Goal: Find specific page/section: Find specific page/section

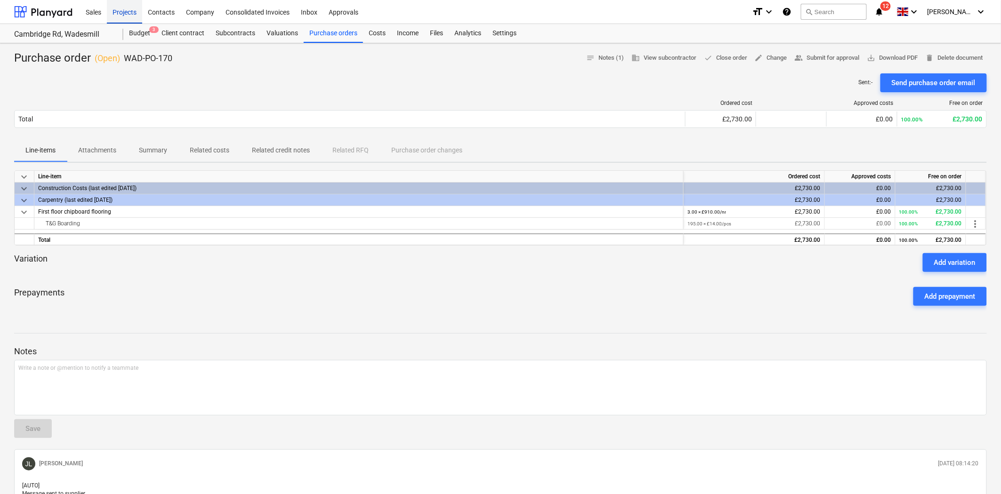
click at [114, 13] on div "Projects" at bounding box center [124, 12] width 35 height 24
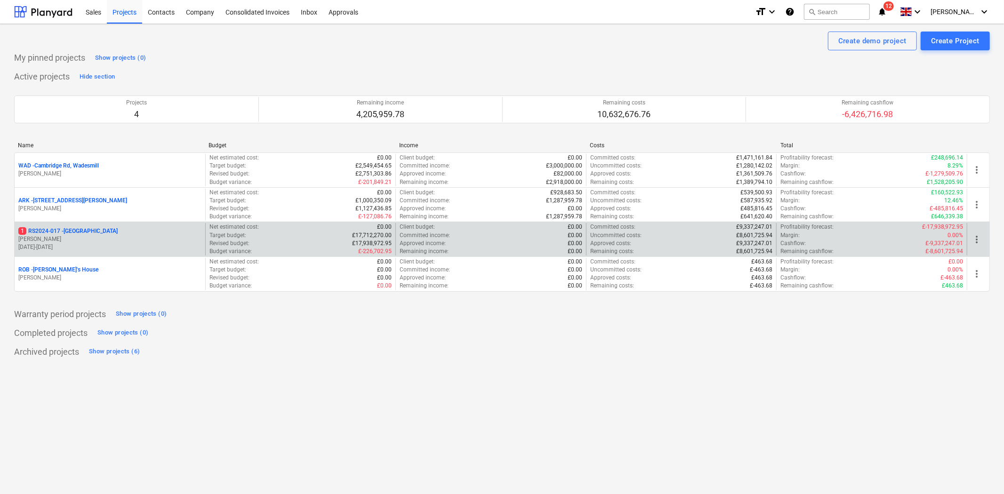
click at [81, 232] on p "1 RS2024-017 - [GEOGRAPHIC_DATA]" at bounding box center [67, 231] width 99 height 8
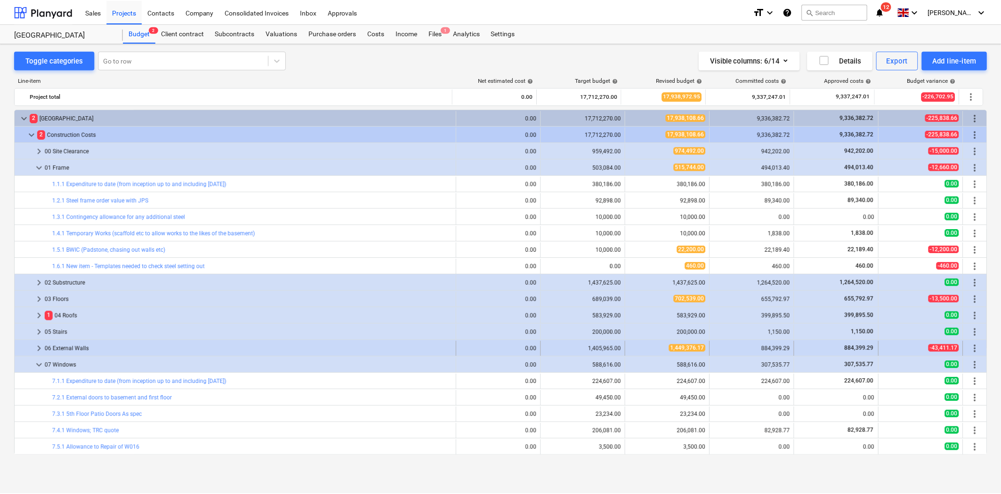
scroll to position [157, 0]
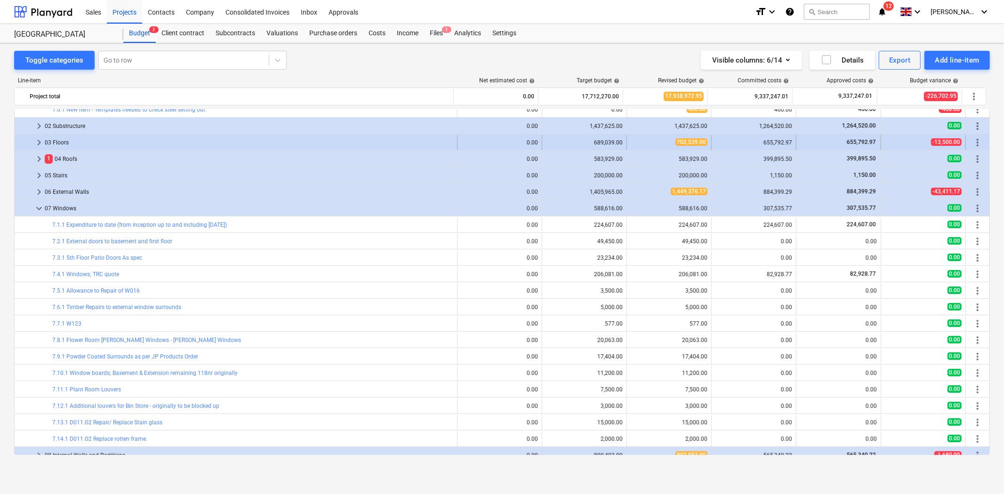
click at [38, 143] on span "keyboard_arrow_right" at bounding box center [38, 142] width 11 height 11
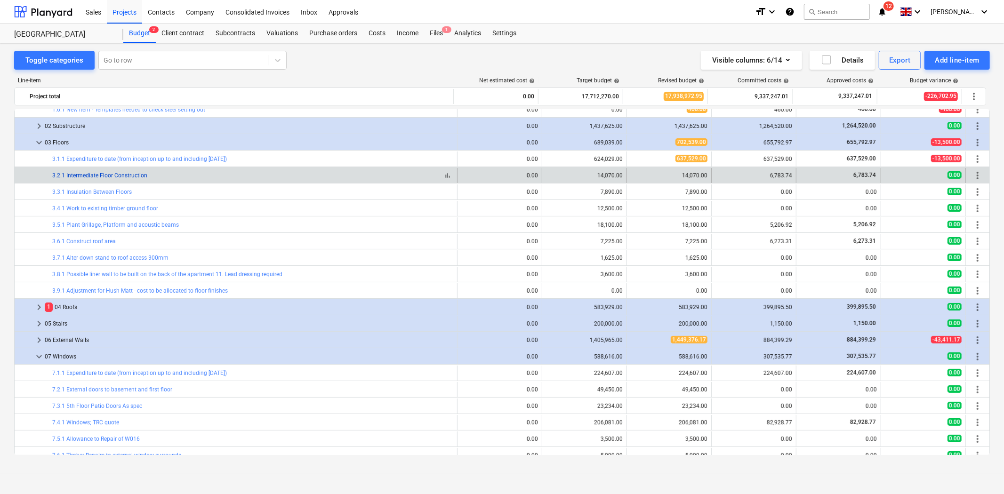
click at [108, 177] on link "3.2.1 Intermediate Floor Construction" at bounding box center [99, 175] width 95 height 7
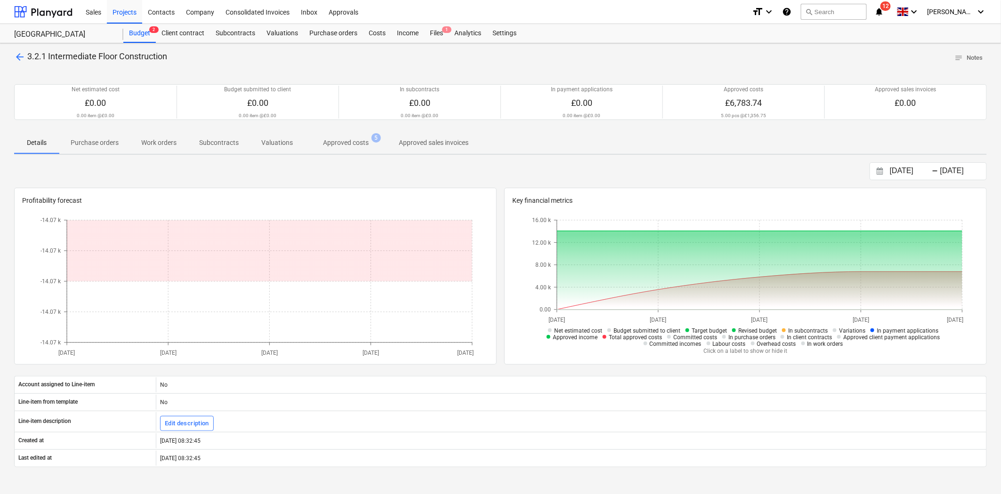
click at [17, 57] on span "arrow_back" at bounding box center [19, 56] width 11 height 11
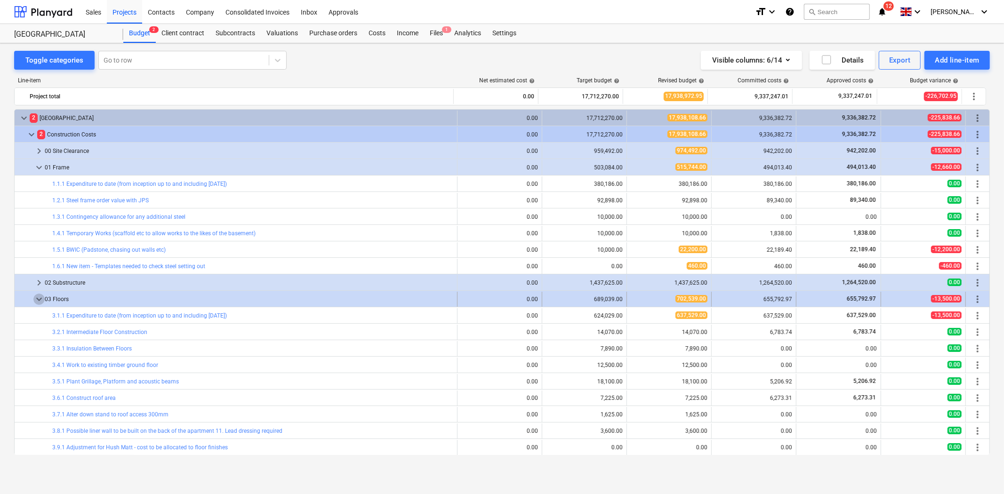
click at [38, 298] on span "keyboard_arrow_down" at bounding box center [38, 299] width 11 height 11
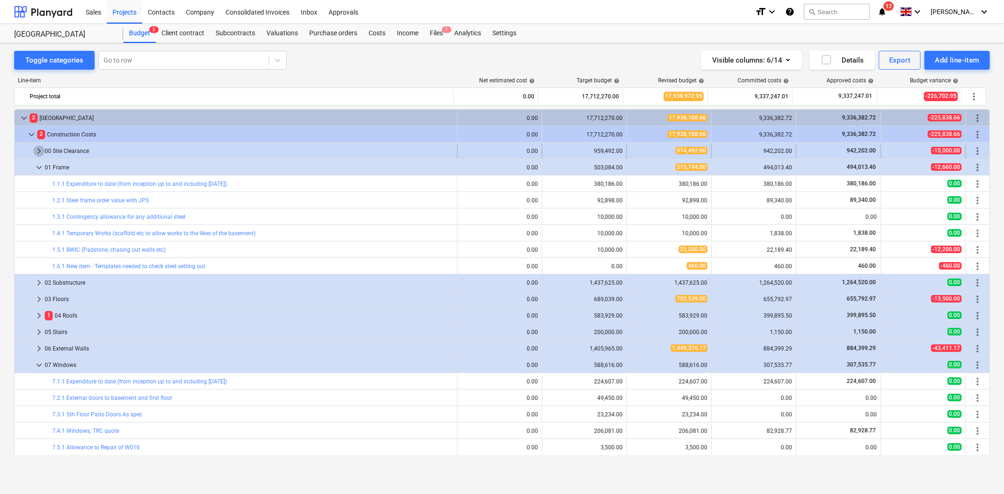
click at [38, 149] on span "keyboard_arrow_right" at bounding box center [38, 150] width 11 height 11
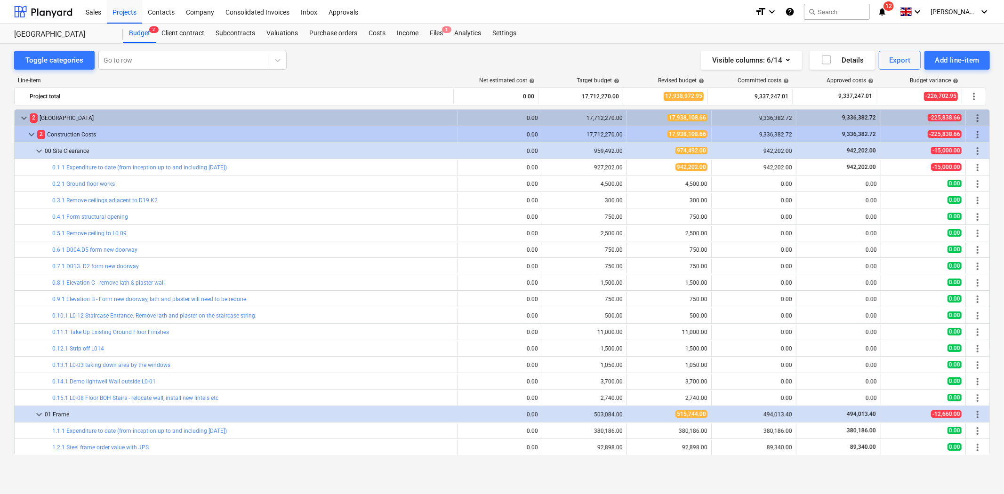
click at [38, 149] on span "keyboard_arrow_down" at bounding box center [38, 150] width 11 height 11
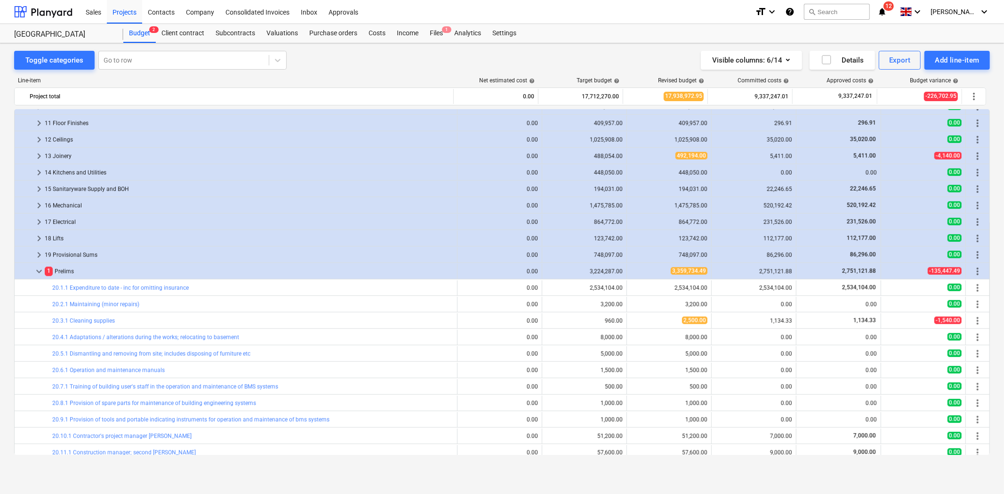
scroll to position [523, 0]
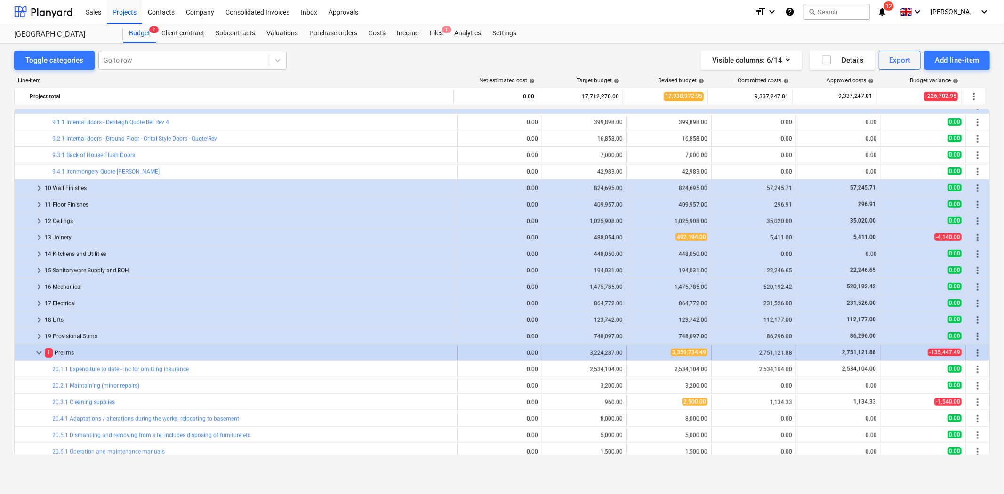
click at [38, 350] on span "keyboard_arrow_down" at bounding box center [38, 352] width 11 height 11
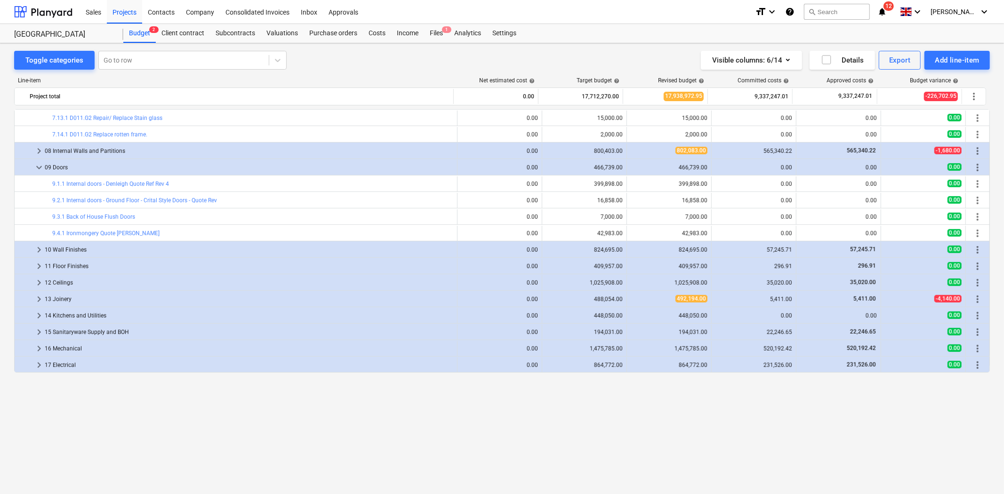
scroll to position [356, 0]
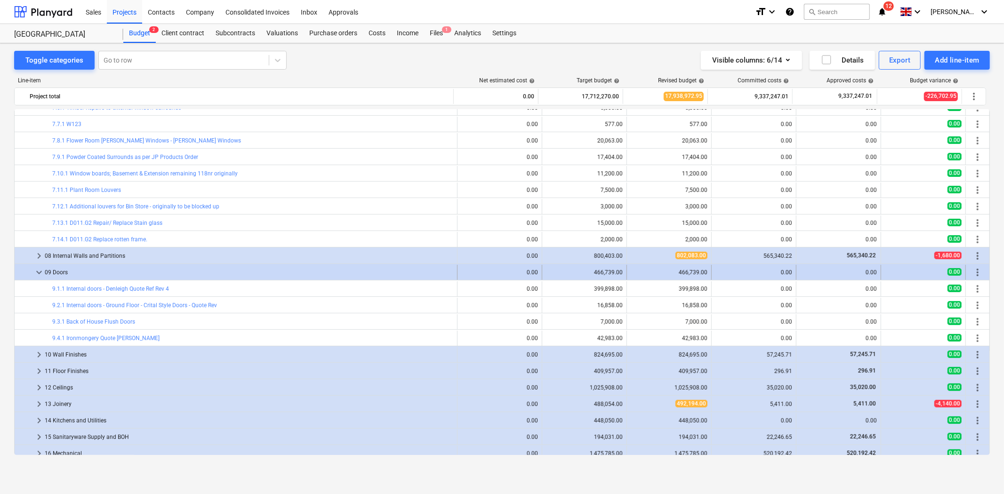
click at [35, 271] on span "keyboard_arrow_down" at bounding box center [38, 272] width 11 height 11
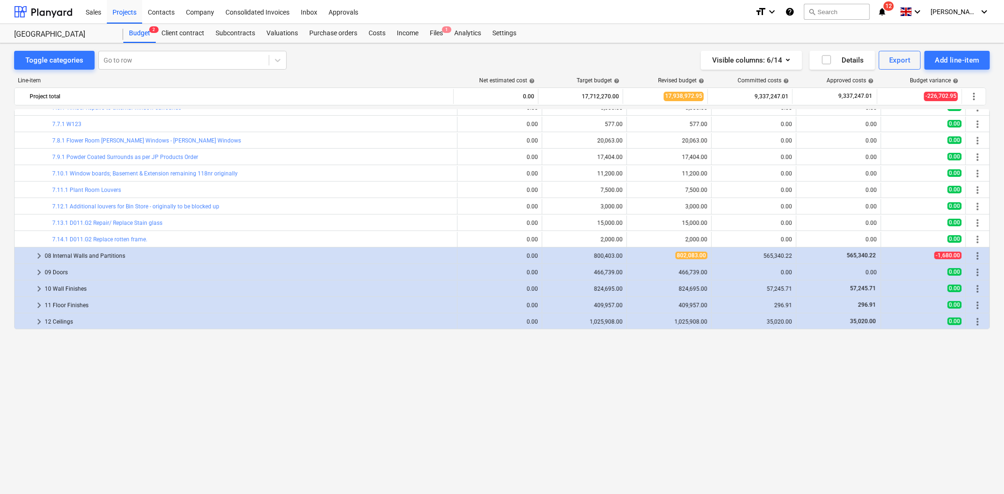
scroll to position [200, 0]
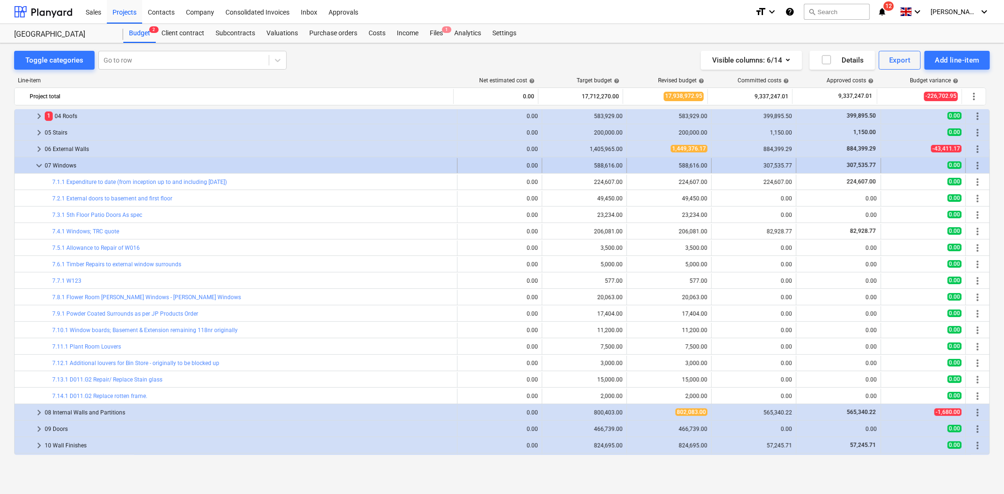
click at [39, 166] on span "keyboard_arrow_down" at bounding box center [38, 165] width 11 height 11
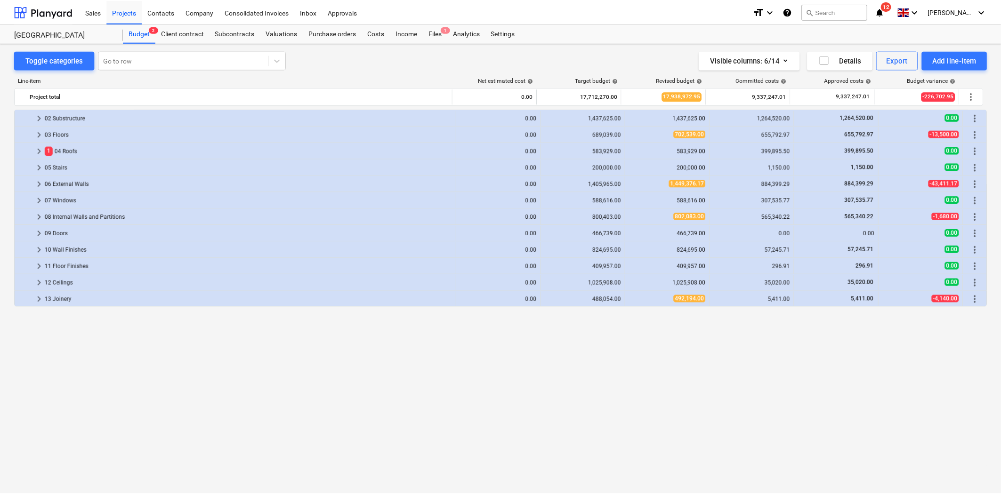
scroll to position [0, 0]
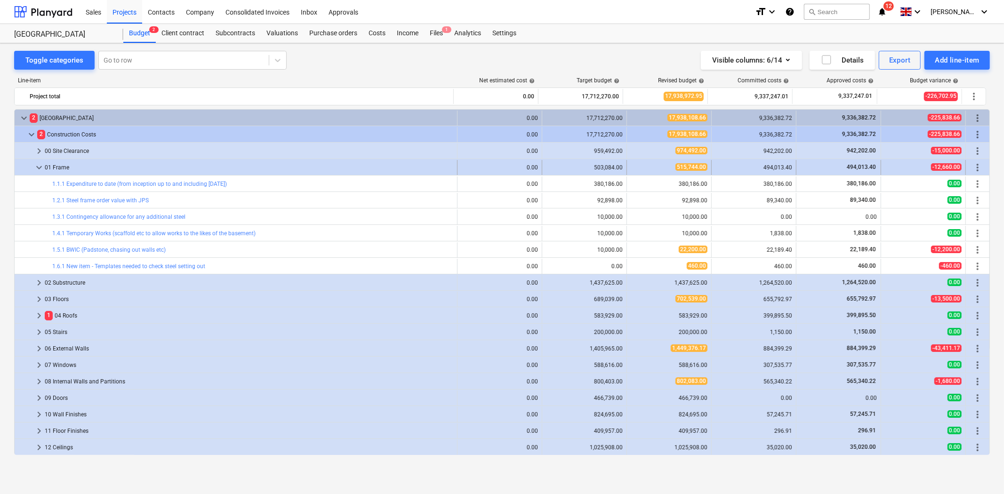
click at [39, 168] on span "keyboard_arrow_down" at bounding box center [38, 167] width 11 height 11
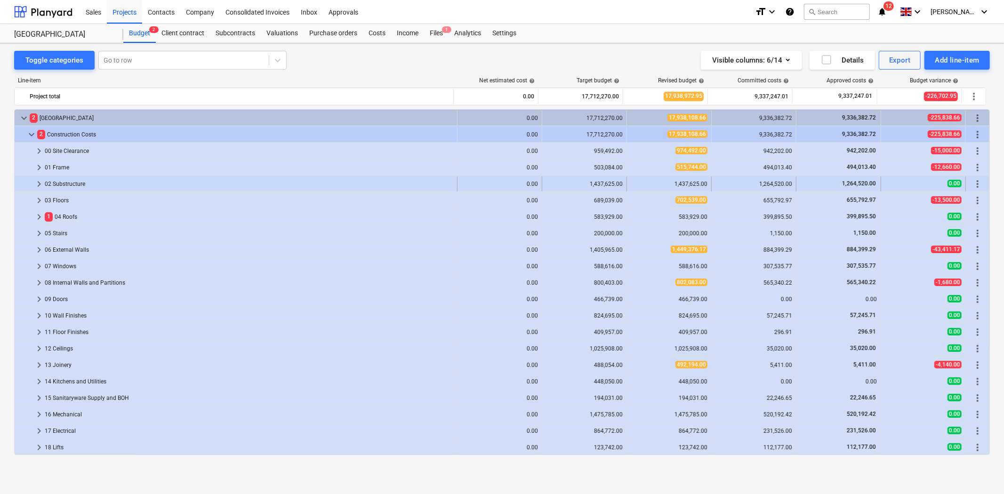
click at [39, 181] on span "keyboard_arrow_right" at bounding box center [38, 183] width 11 height 11
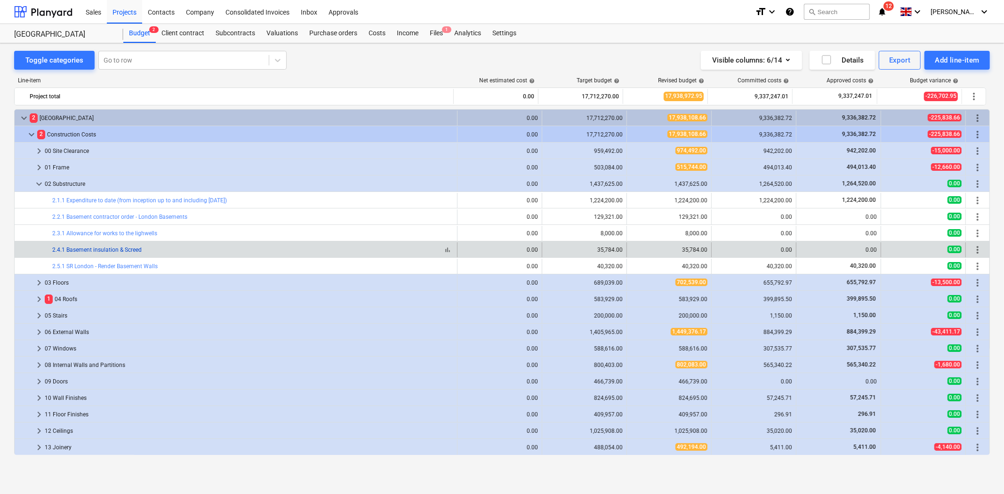
click at [106, 250] on link "2.4.1 Basement insulation & Screed" at bounding box center [96, 250] width 89 height 7
